Goal: Information Seeking & Learning: Learn about a topic

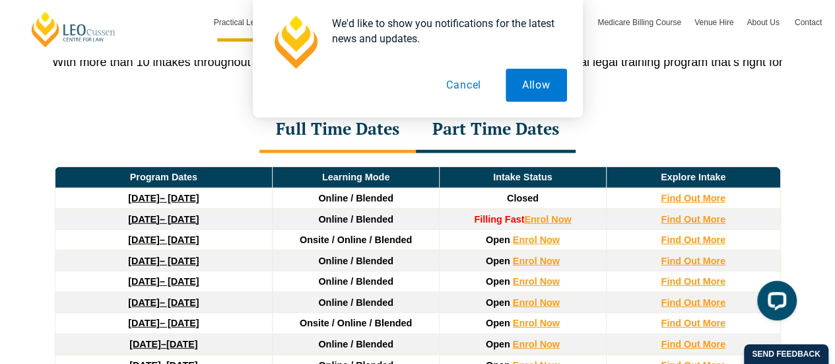
scroll to position [1803, 0]
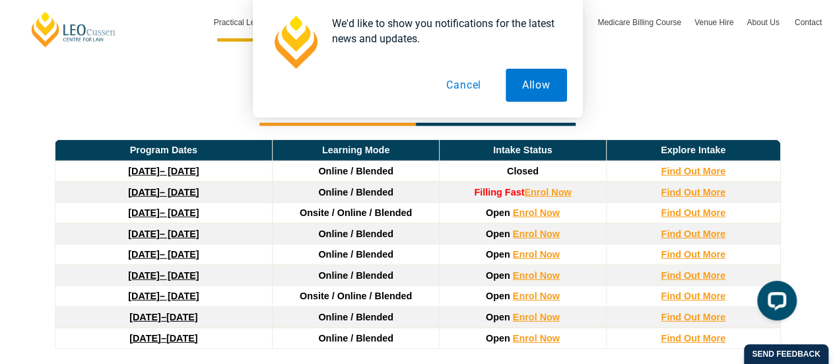
click at [483, 84] on button "Cancel" at bounding box center [464, 85] width 68 height 33
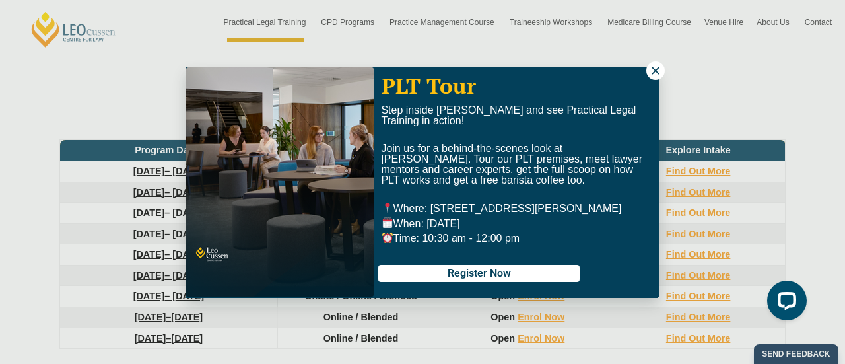
click at [660, 69] on icon at bounding box center [655, 71] width 12 height 12
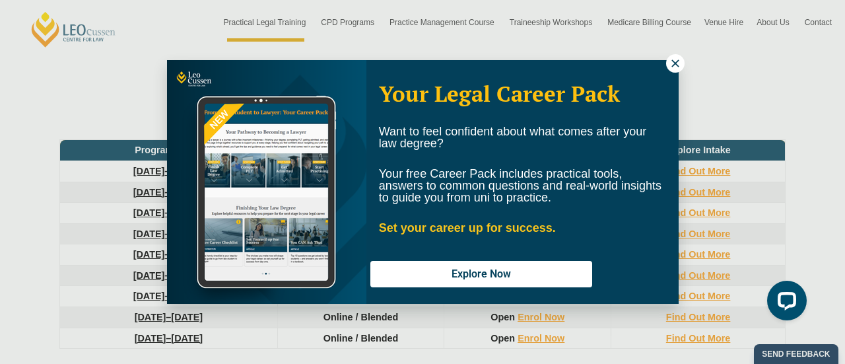
click at [676, 67] on icon at bounding box center [675, 63] width 12 height 12
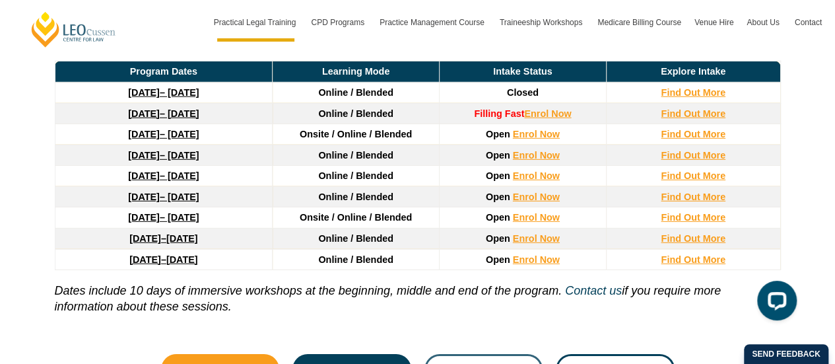
scroll to position [1879, 0]
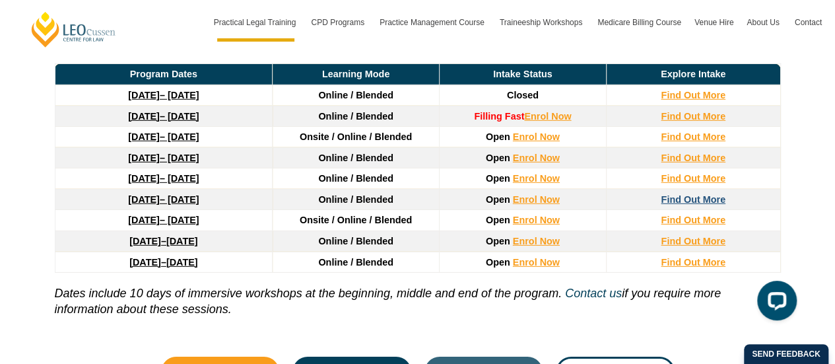
click at [686, 194] on strong "Find Out More" at bounding box center [693, 199] width 65 height 11
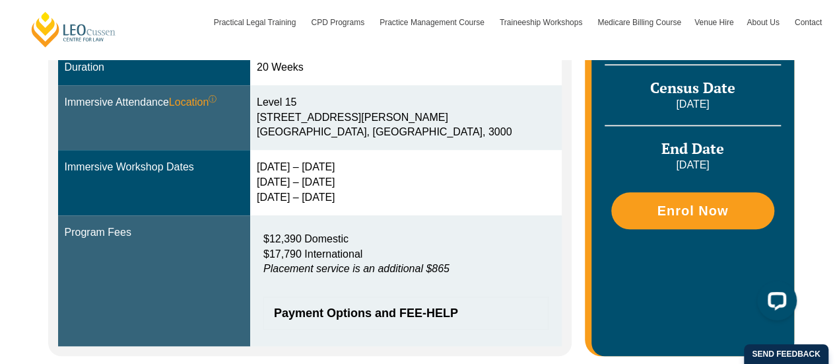
scroll to position [447, 0]
